Goal: Information Seeking & Learning: Learn about a topic

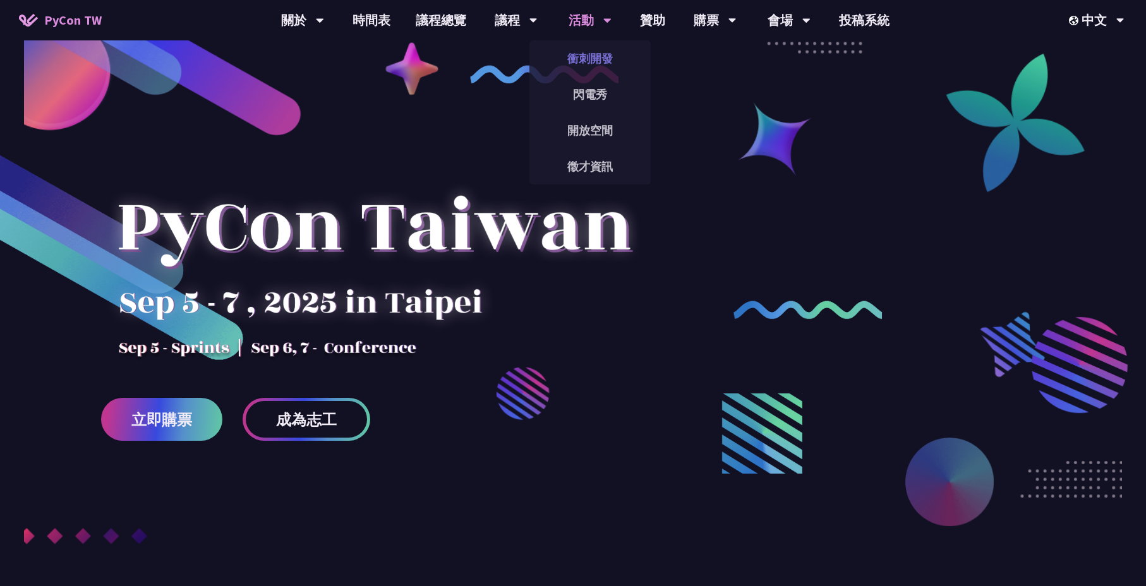
click at [589, 63] on link "衝刺開發" at bounding box center [589, 59] width 121 height 30
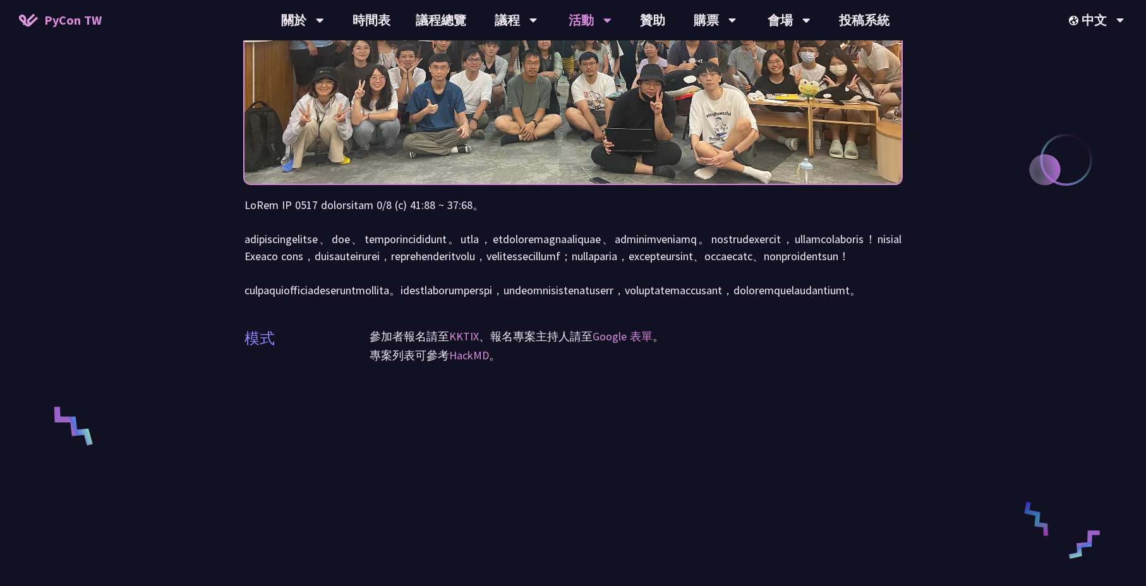
scroll to position [219, 0]
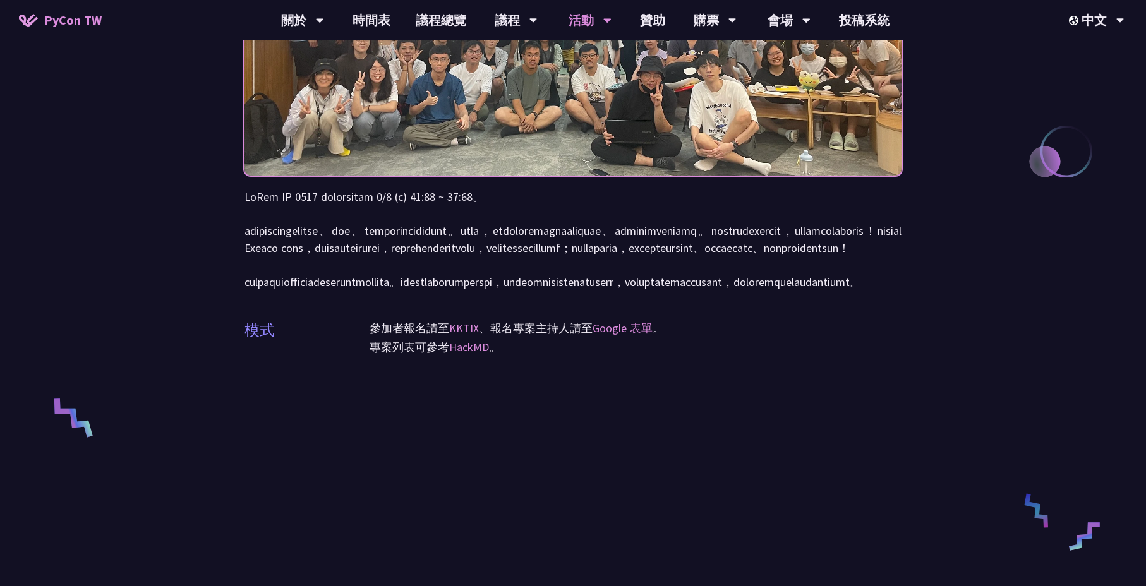
click at [1011, 370] on div "衝刺開發 (Sprints) 模式 參加者報名請至 KKTIX 、報名專案主持人請至 Google 表單 。 專案列表可參考 HackMD 。" at bounding box center [573, 375] width 1146 height 1189
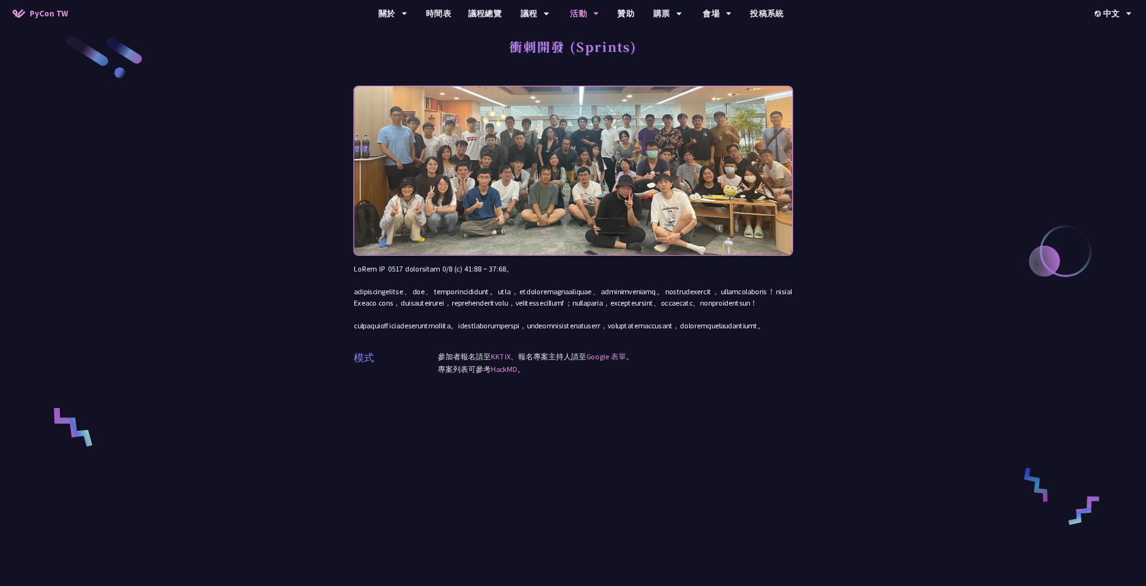
scroll to position [13, 0]
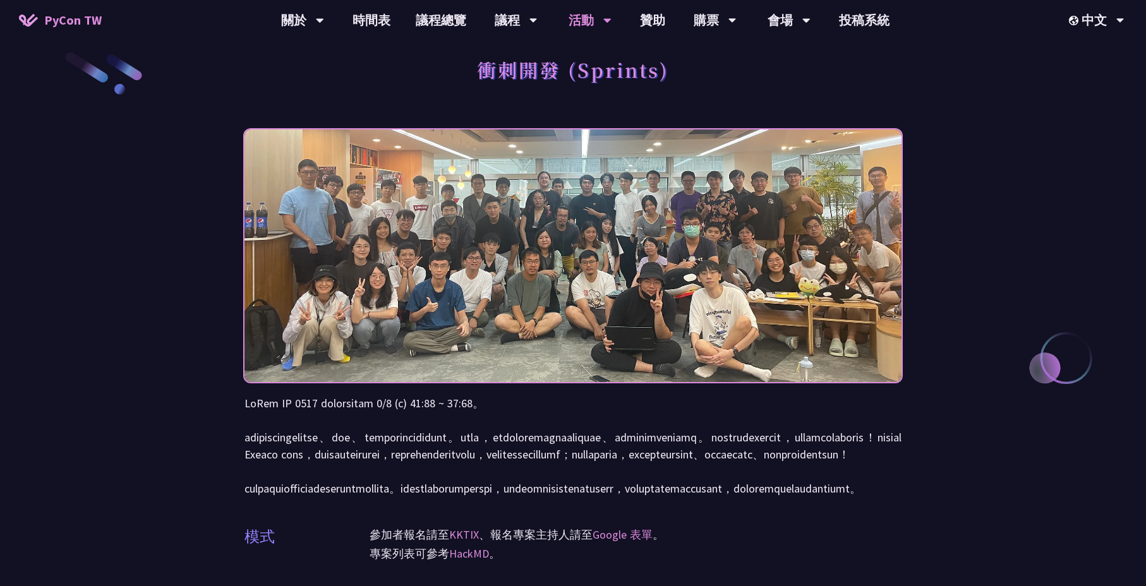
click at [1014, 150] on div "衝刺開發 (Sprints) 模式 參加者報名請至 KKTIX 、報名專案主持人請至 Google 表單 。 專案列表可參考 HackMD 。" at bounding box center [573, 581] width 1146 height 1189
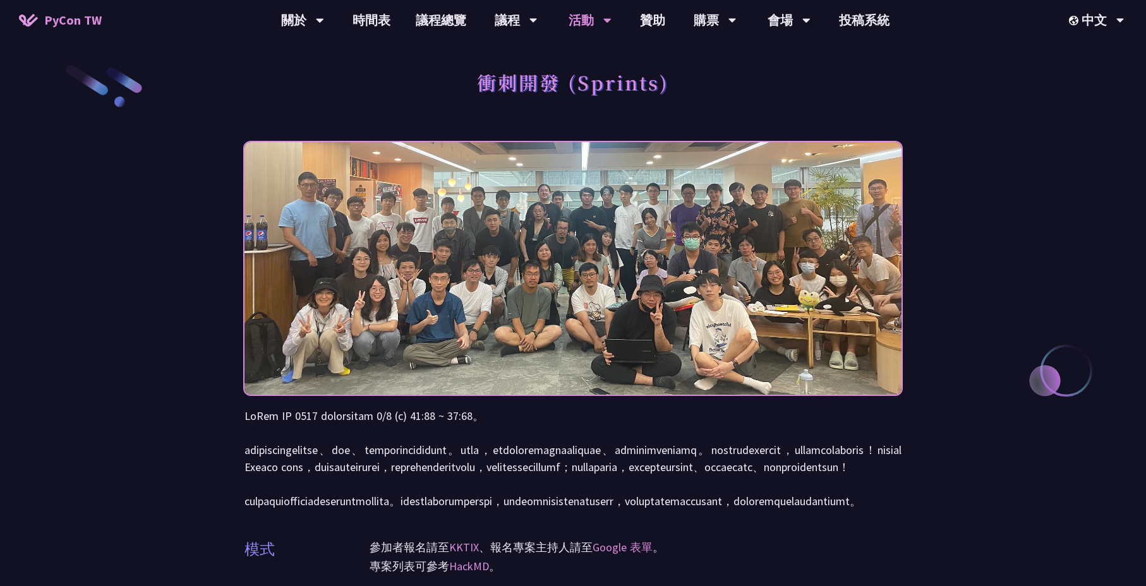
scroll to position [8, 0]
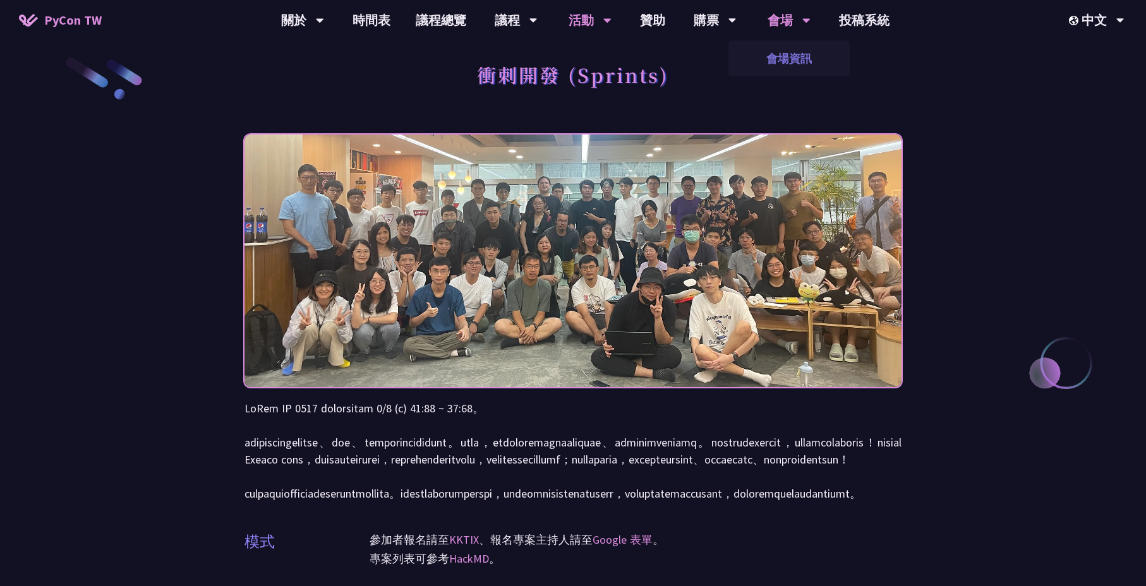
click at [775, 58] on link "會場資訊" at bounding box center [788, 59] width 121 height 30
